Goal: Task Accomplishment & Management: Manage account settings

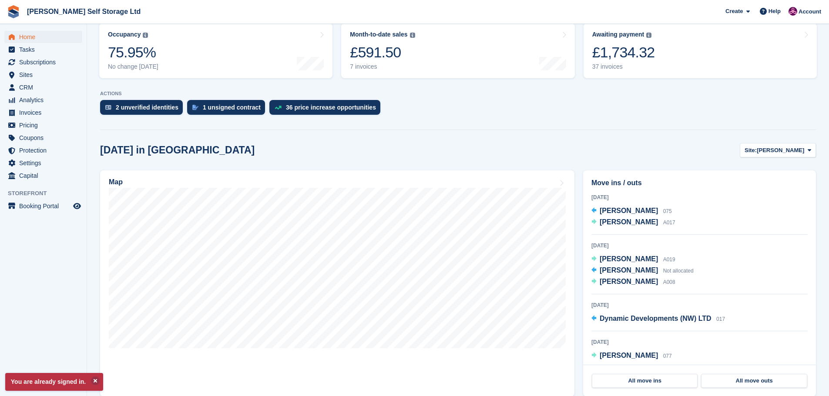
scroll to position [131, 0]
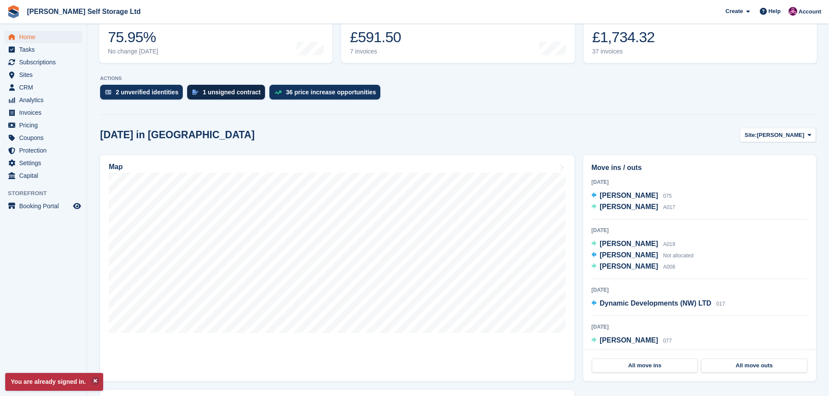
click at [215, 91] on div "1 unsigned contract" at bounding box center [232, 92] width 58 height 7
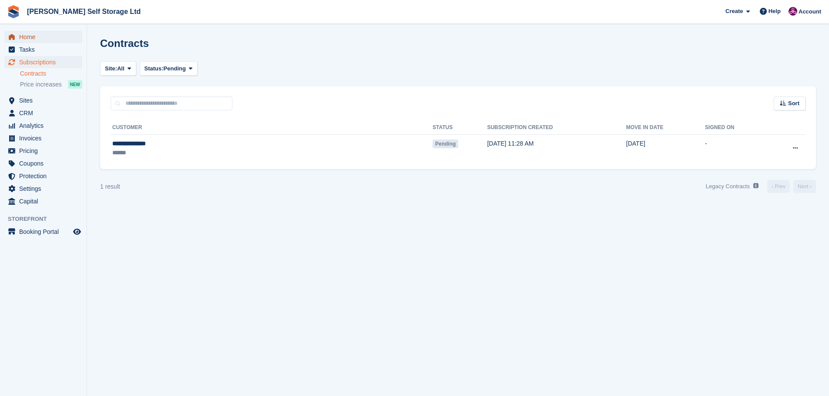
click at [27, 36] on span "Home" at bounding box center [45, 37] width 52 height 12
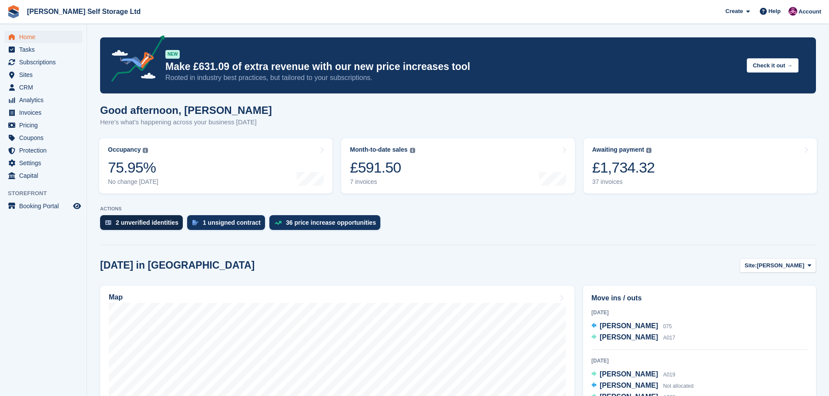
click at [148, 218] on div "2 unverified identities" at bounding box center [141, 222] width 83 height 15
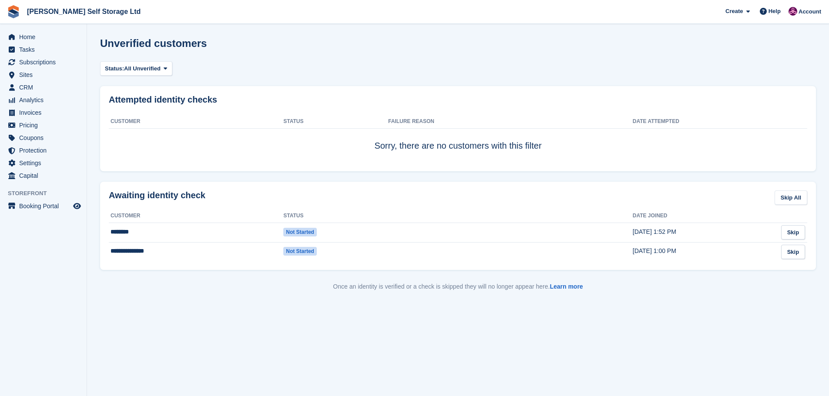
click at [26, 36] on span "Home" at bounding box center [45, 37] width 52 height 12
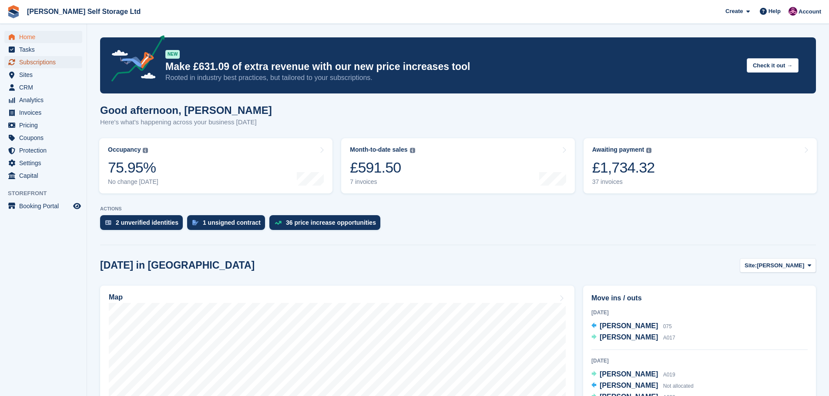
click at [39, 62] on span "Subscriptions" at bounding box center [45, 62] width 52 height 12
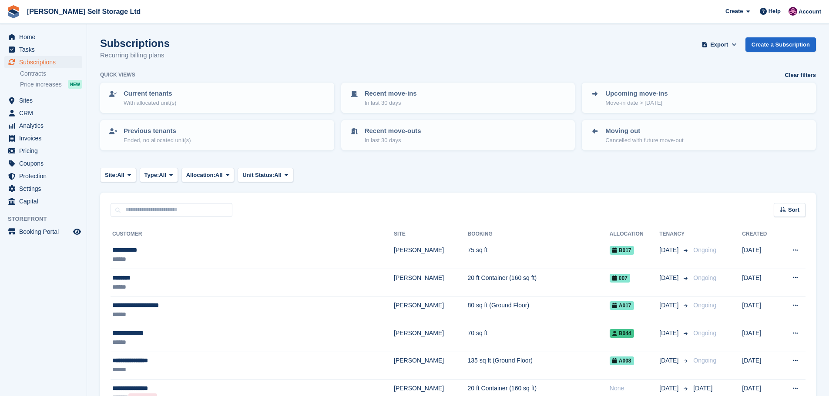
scroll to position [87, 0]
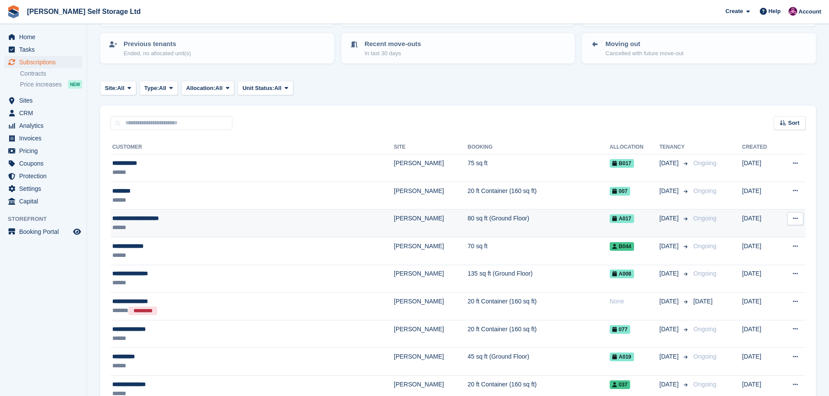
click at [194, 221] on div "**********" at bounding box center [207, 218] width 191 height 9
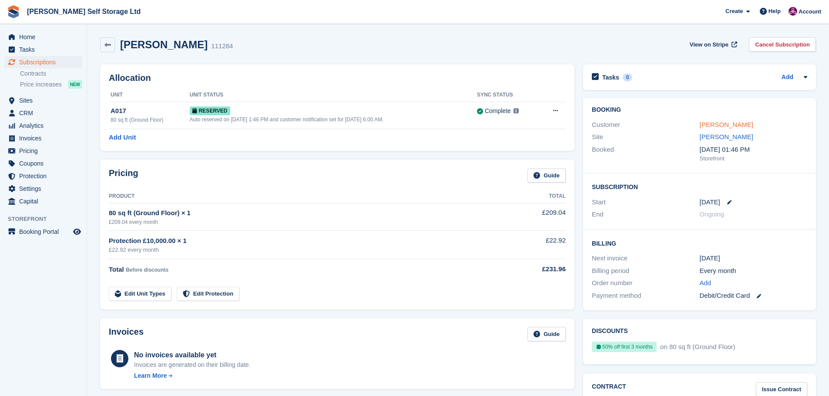
click at [714, 127] on link "[PERSON_NAME]" at bounding box center [727, 124] width 54 height 7
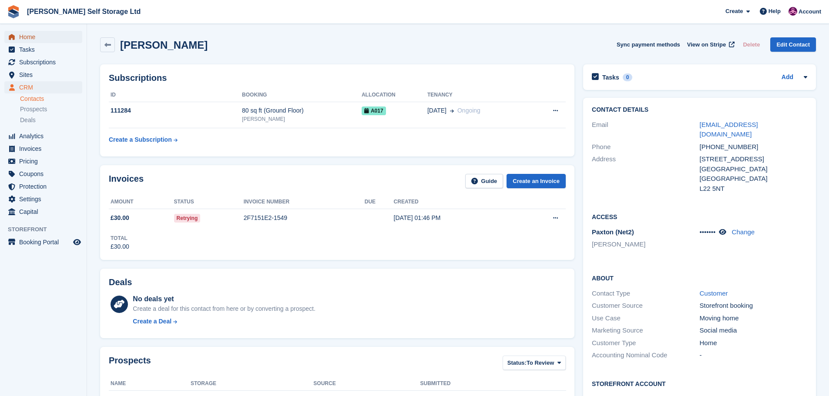
click at [40, 39] on span "Home" at bounding box center [45, 37] width 52 height 12
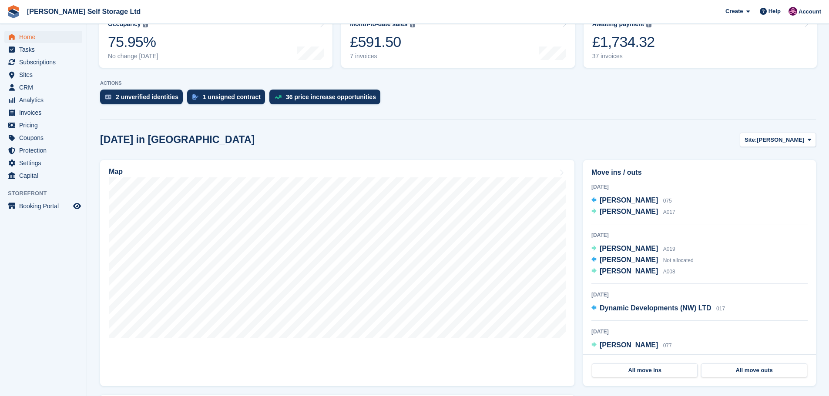
scroll to position [131, 0]
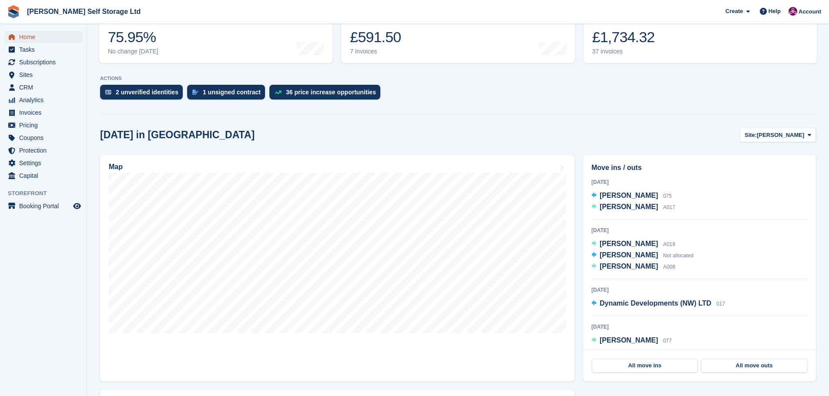
click at [39, 36] on span "Home" at bounding box center [45, 37] width 52 height 12
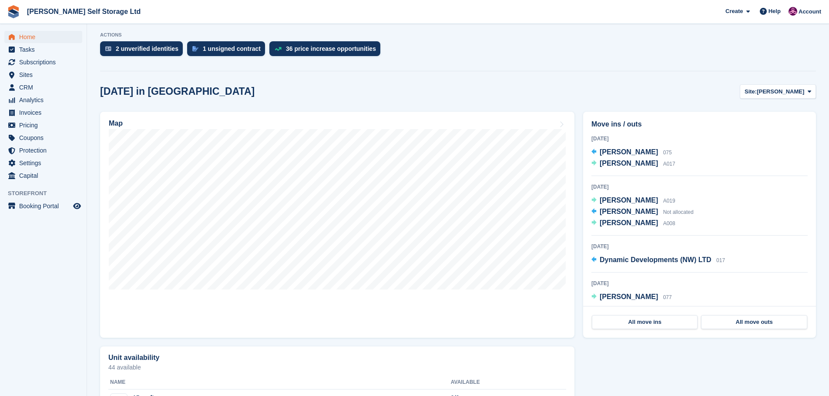
scroll to position [0, 0]
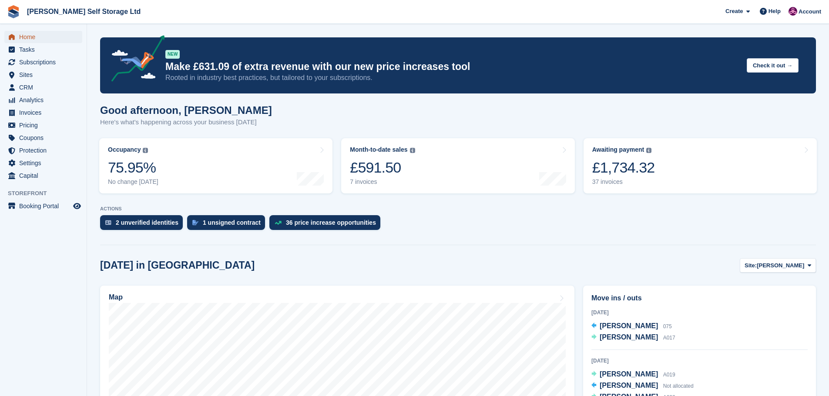
click at [38, 37] on span "Home" at bounding box center [45, 37] width 52 height 12
